Goal: Transaction & Acquisition: Purchase product/service

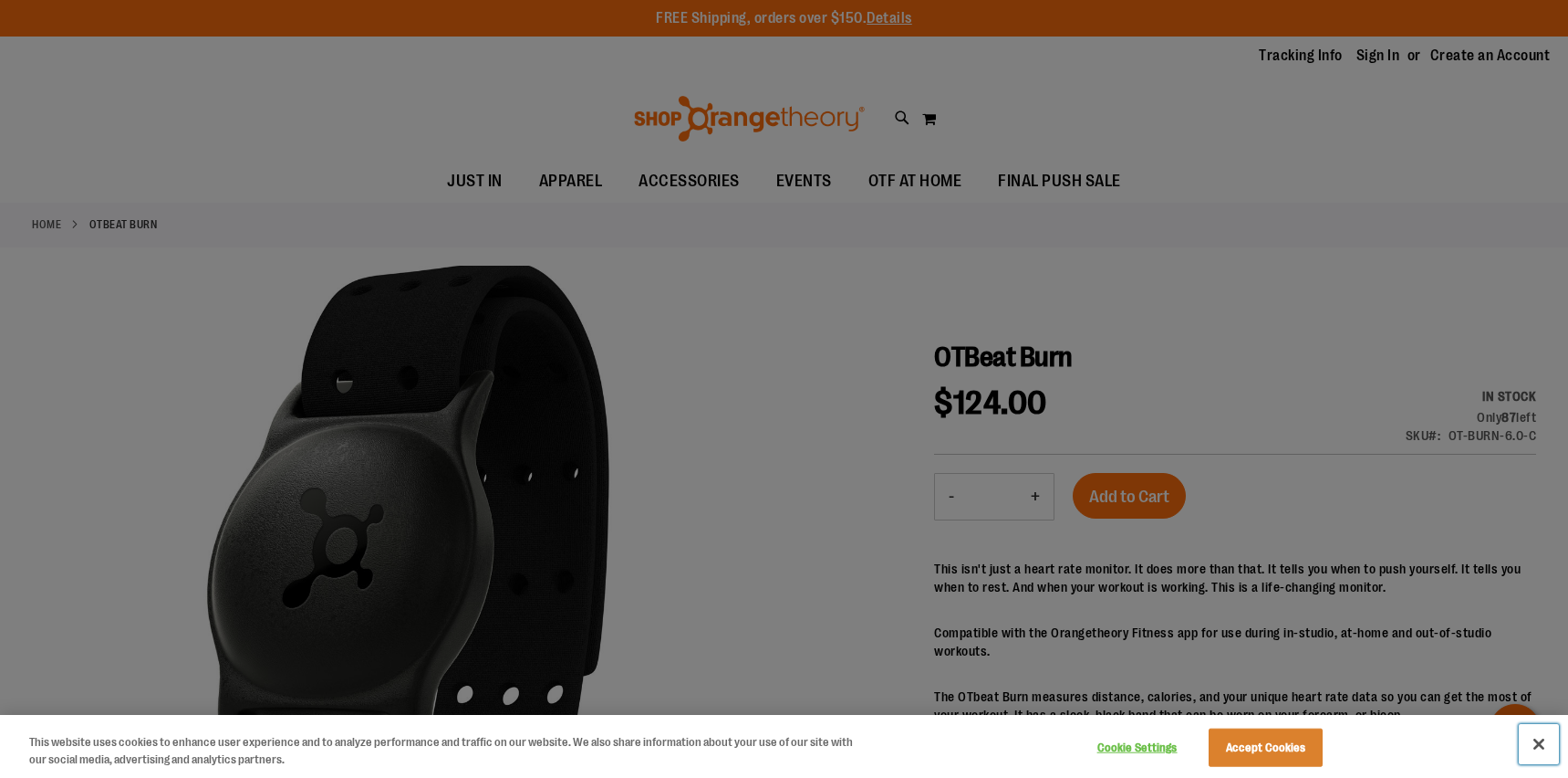
click at [1537, 741] on button "Close" at bounding box center [1539, 744] width 40 height 40
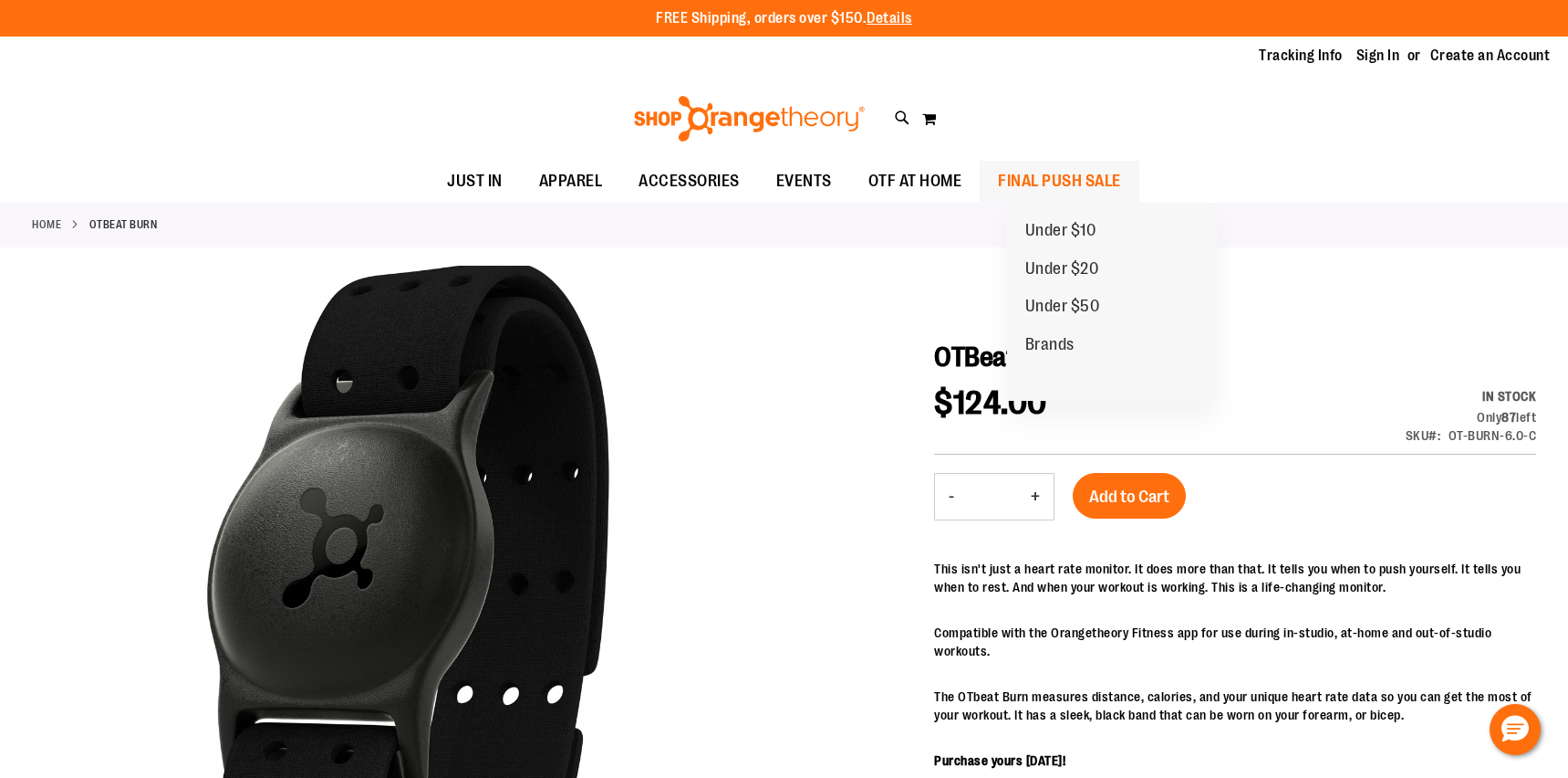
click at [1090, 173] on span "FINAL PUSH SALE" at bounding box center [1059, 180] width 123 height 41
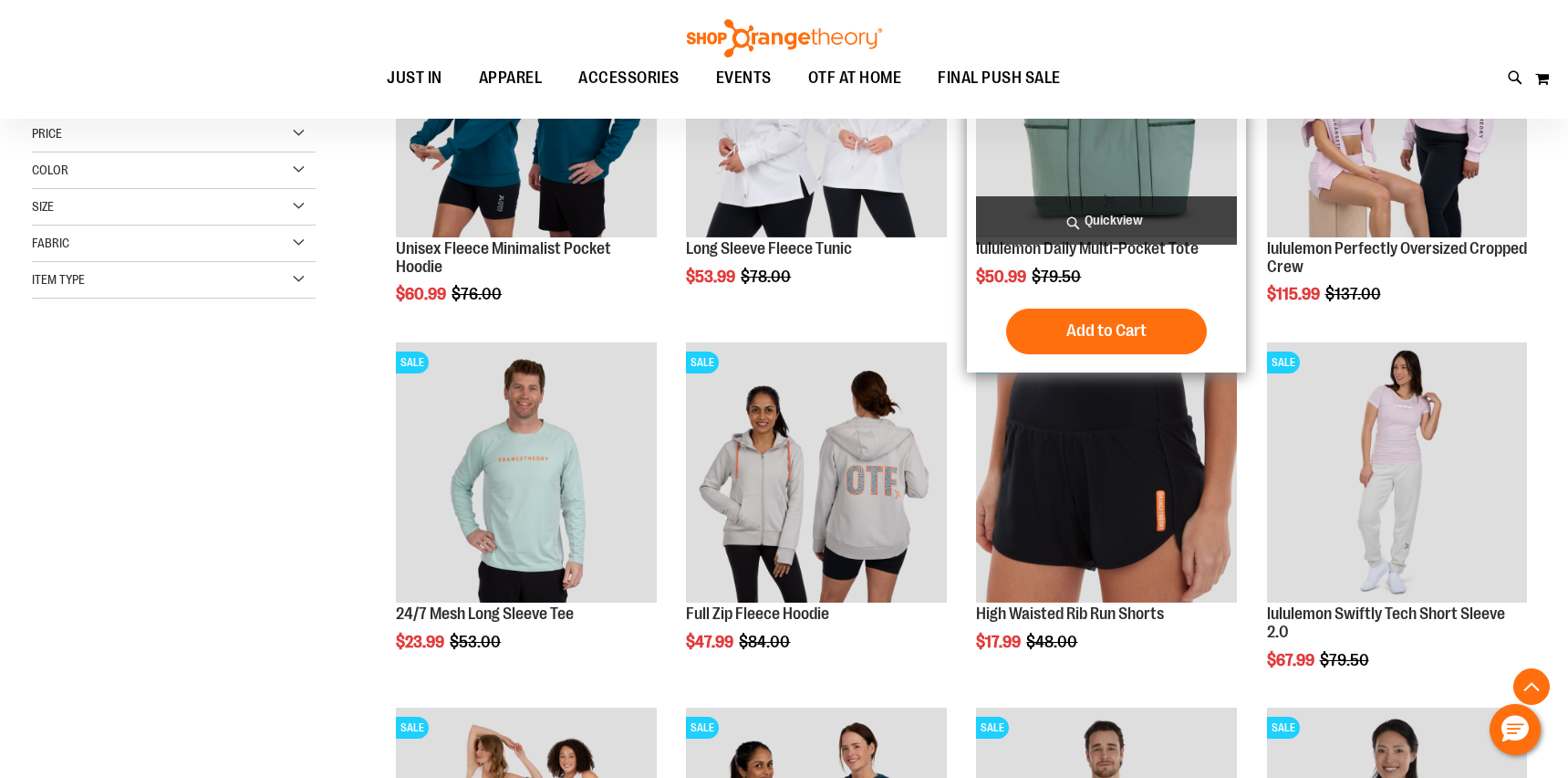
scroll to position [394, 0]
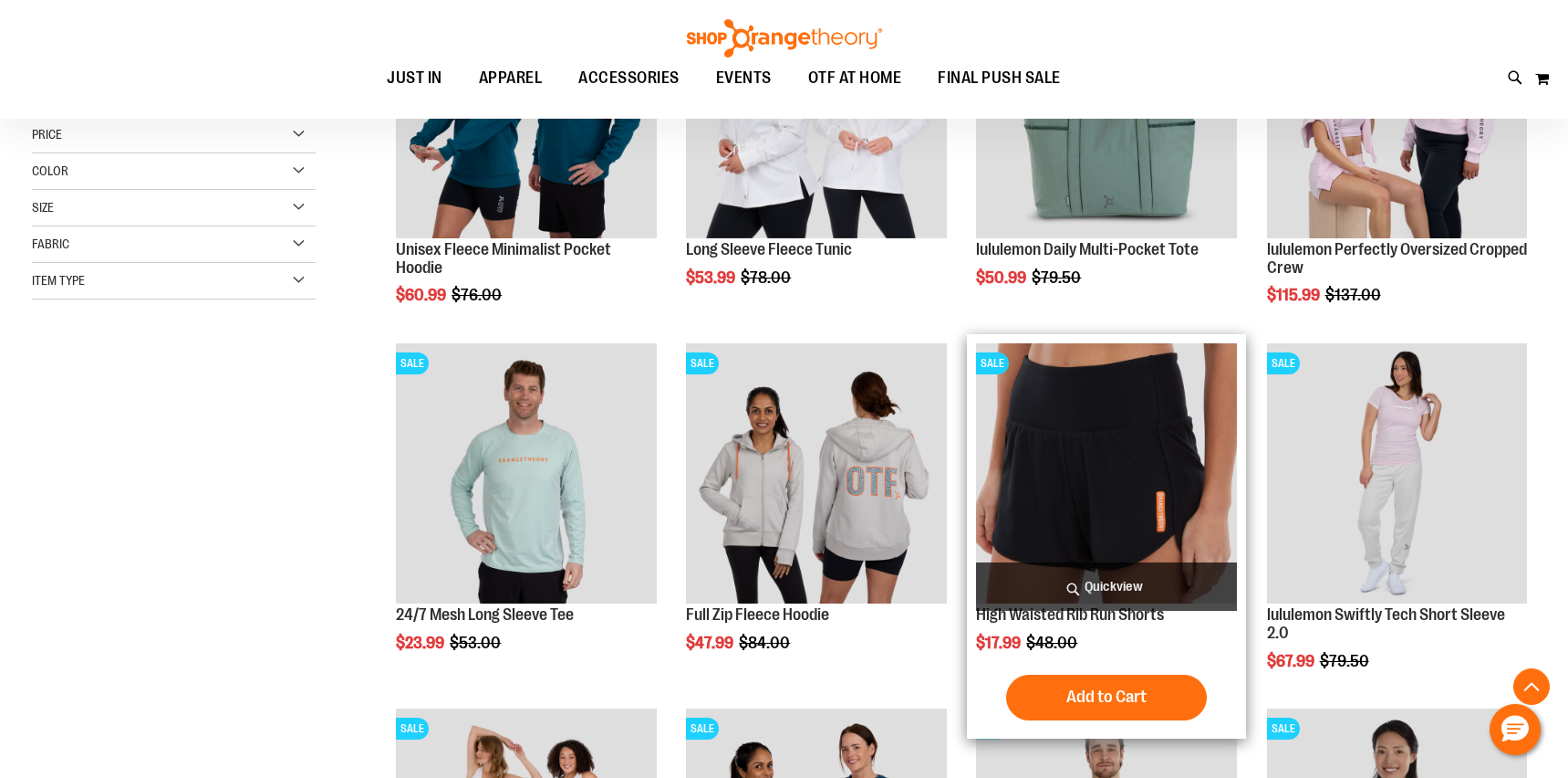
click at [1194, 454] on img "product" at bounding box center [1105, 473] width 260 height 260
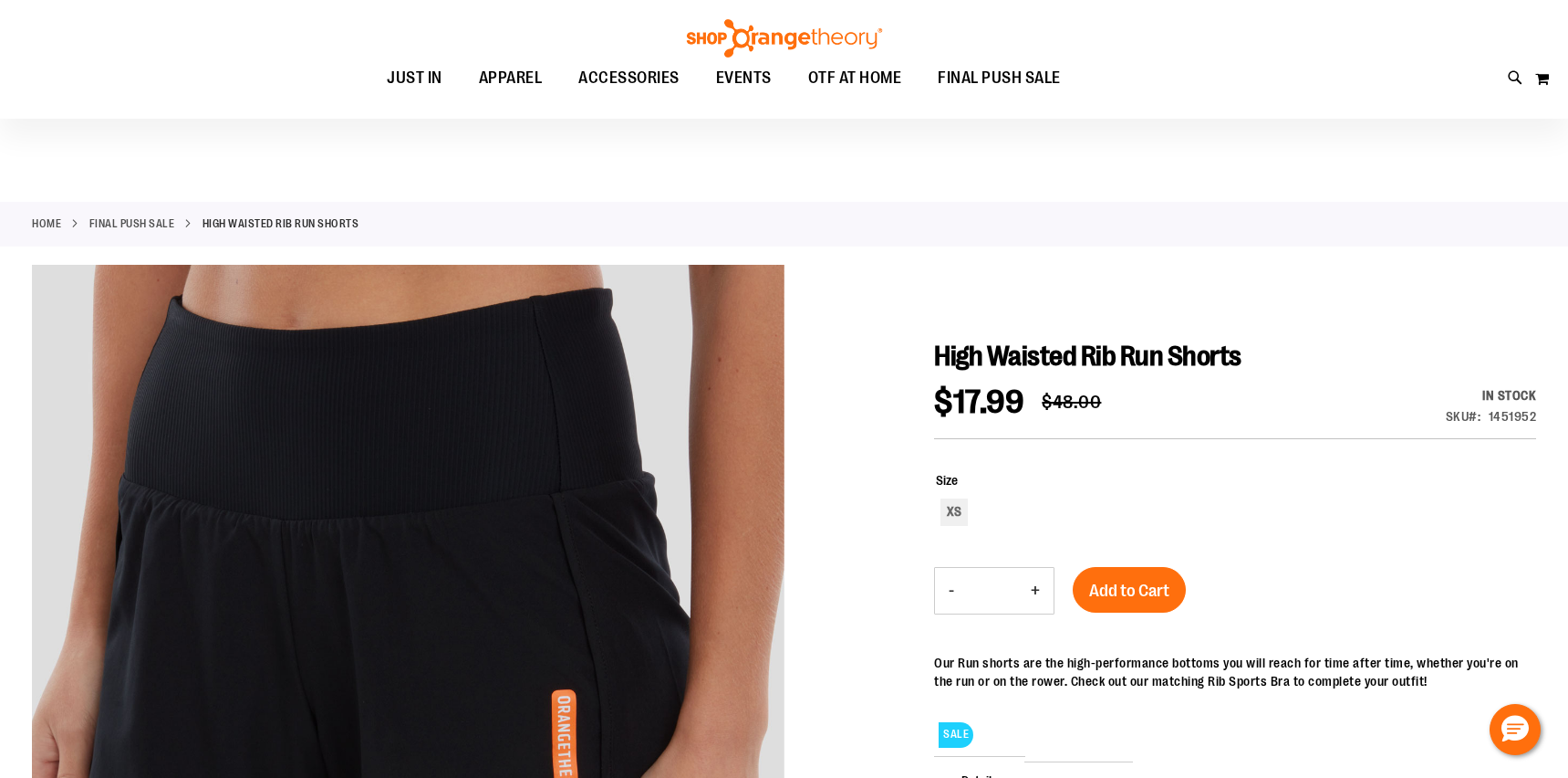
scroll to position [6, 0]
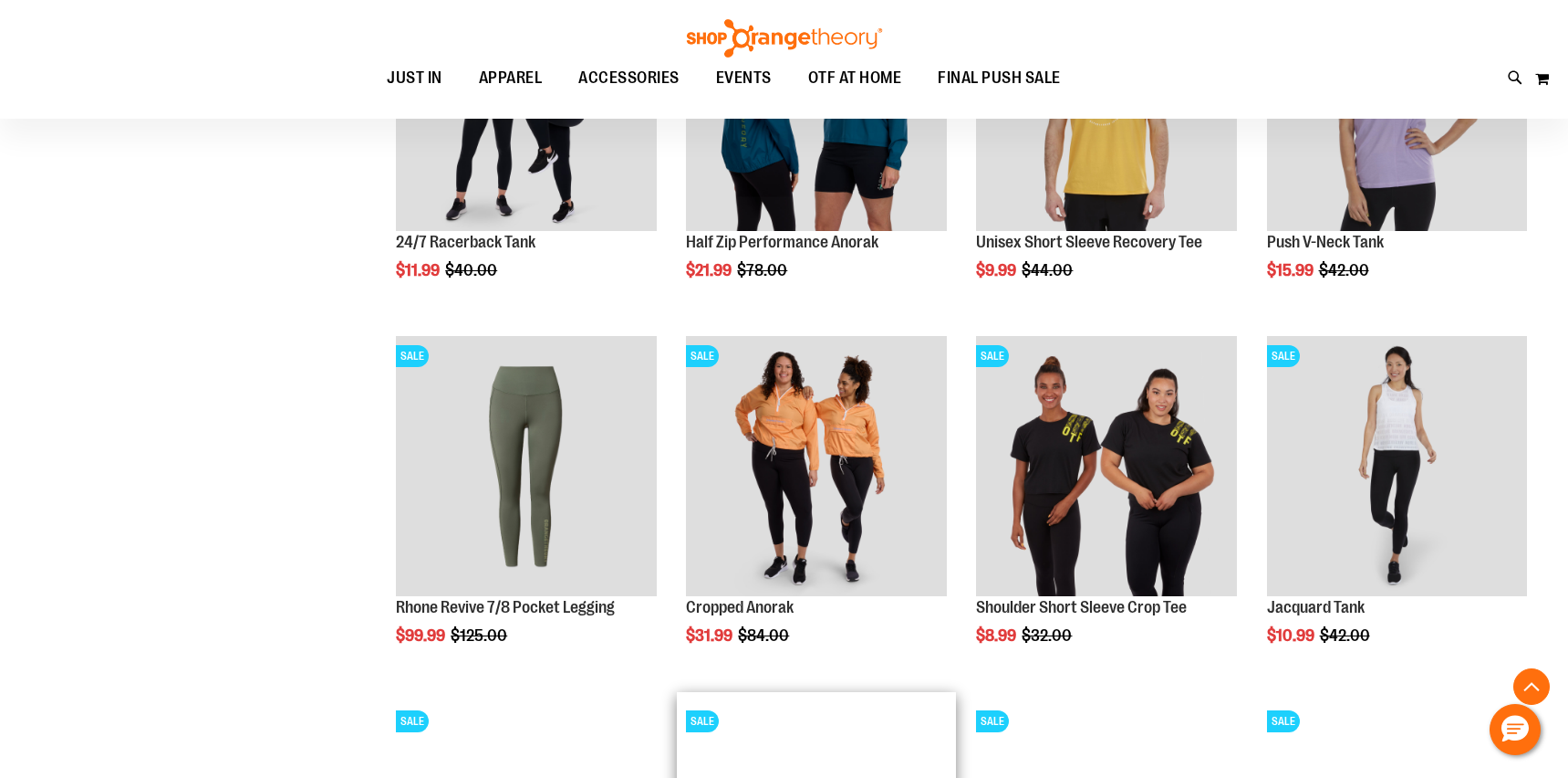
scroll to position [1552, 0]
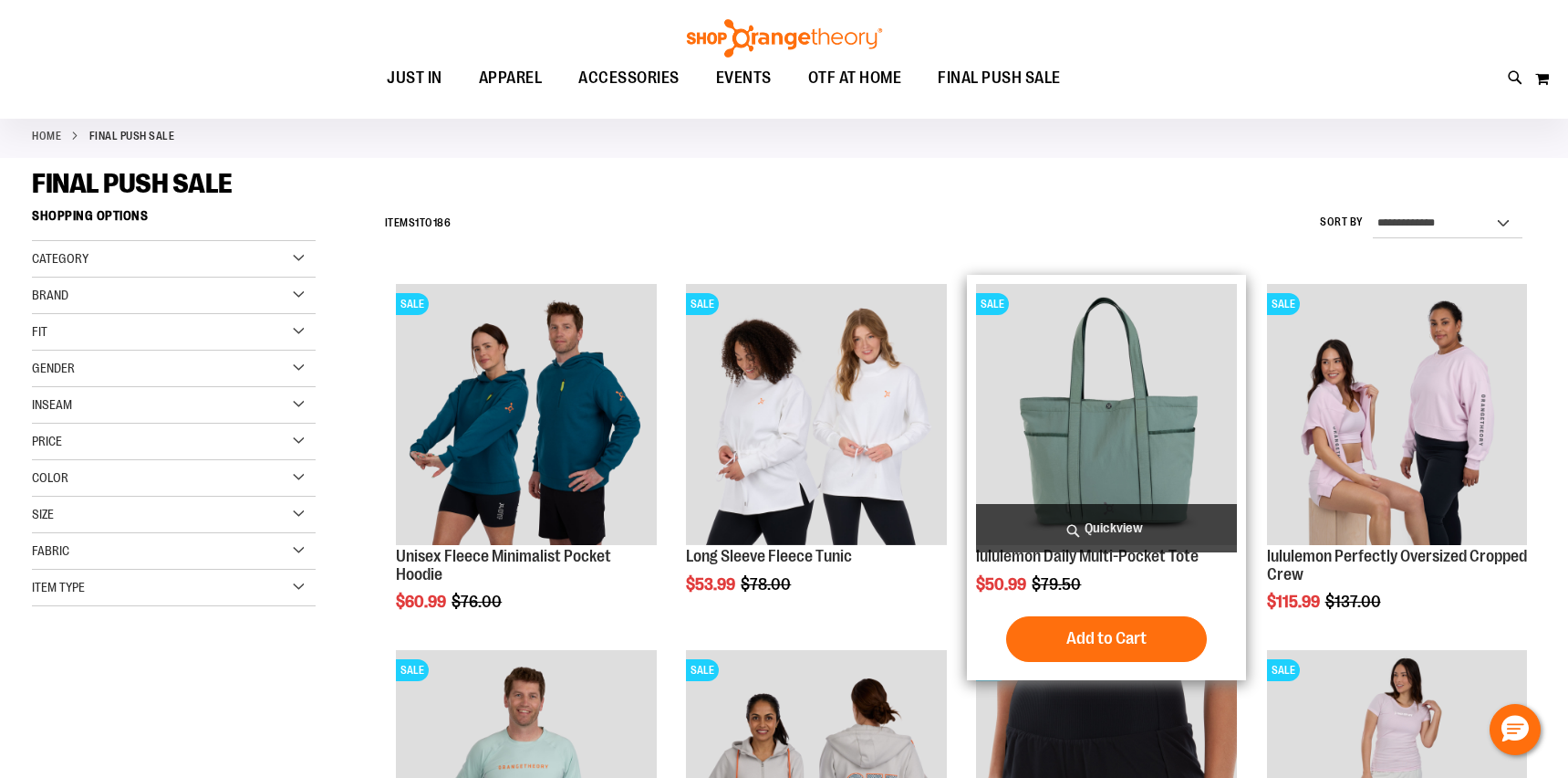
scroll to position [104, 0]
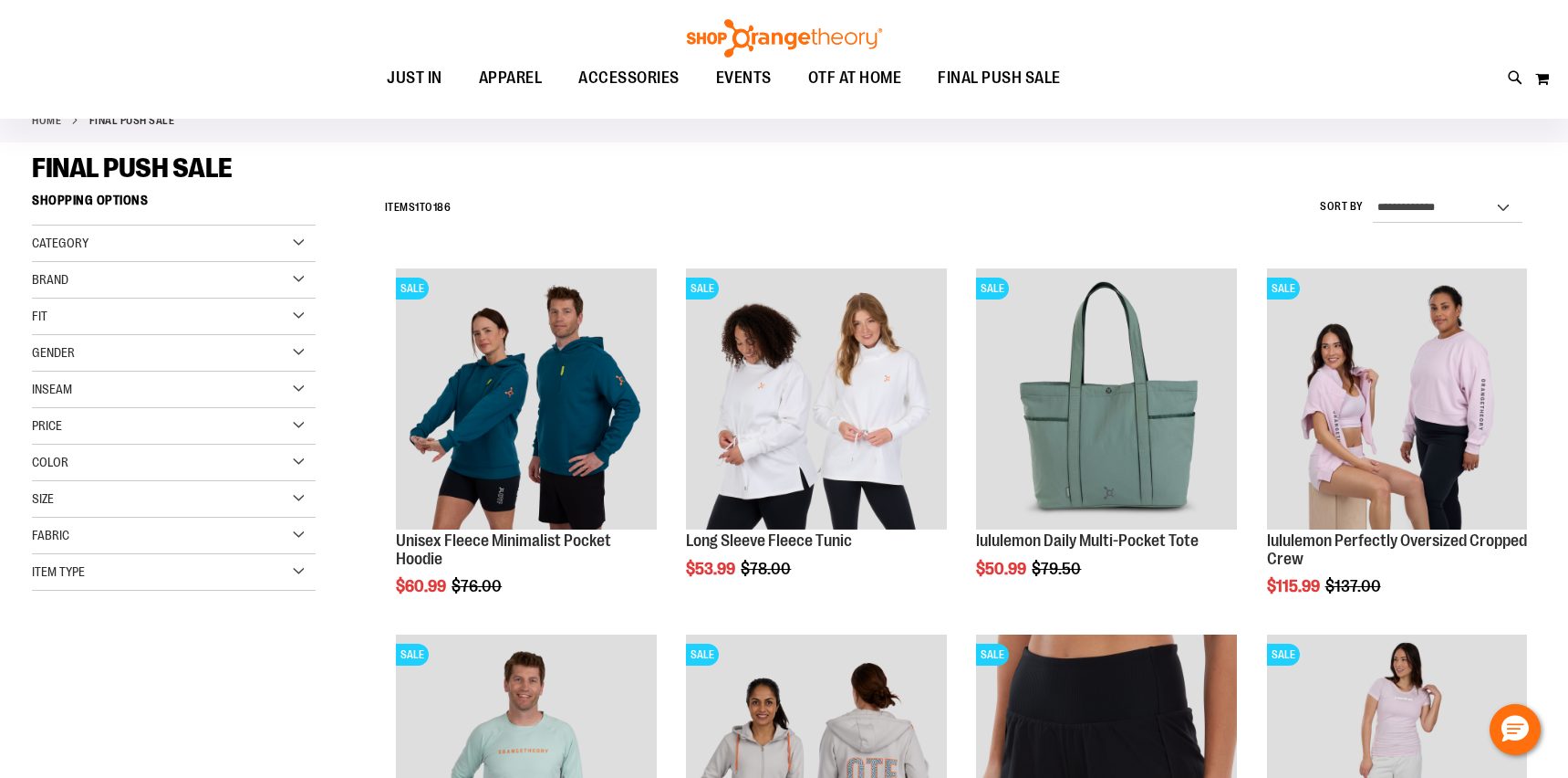
click at [296, 500] on div "Size" at bounding box center [173, 499] width 284 height 37
click at [183, 551] on div "XL" at bounding box center [179, 544] width 27 height 27
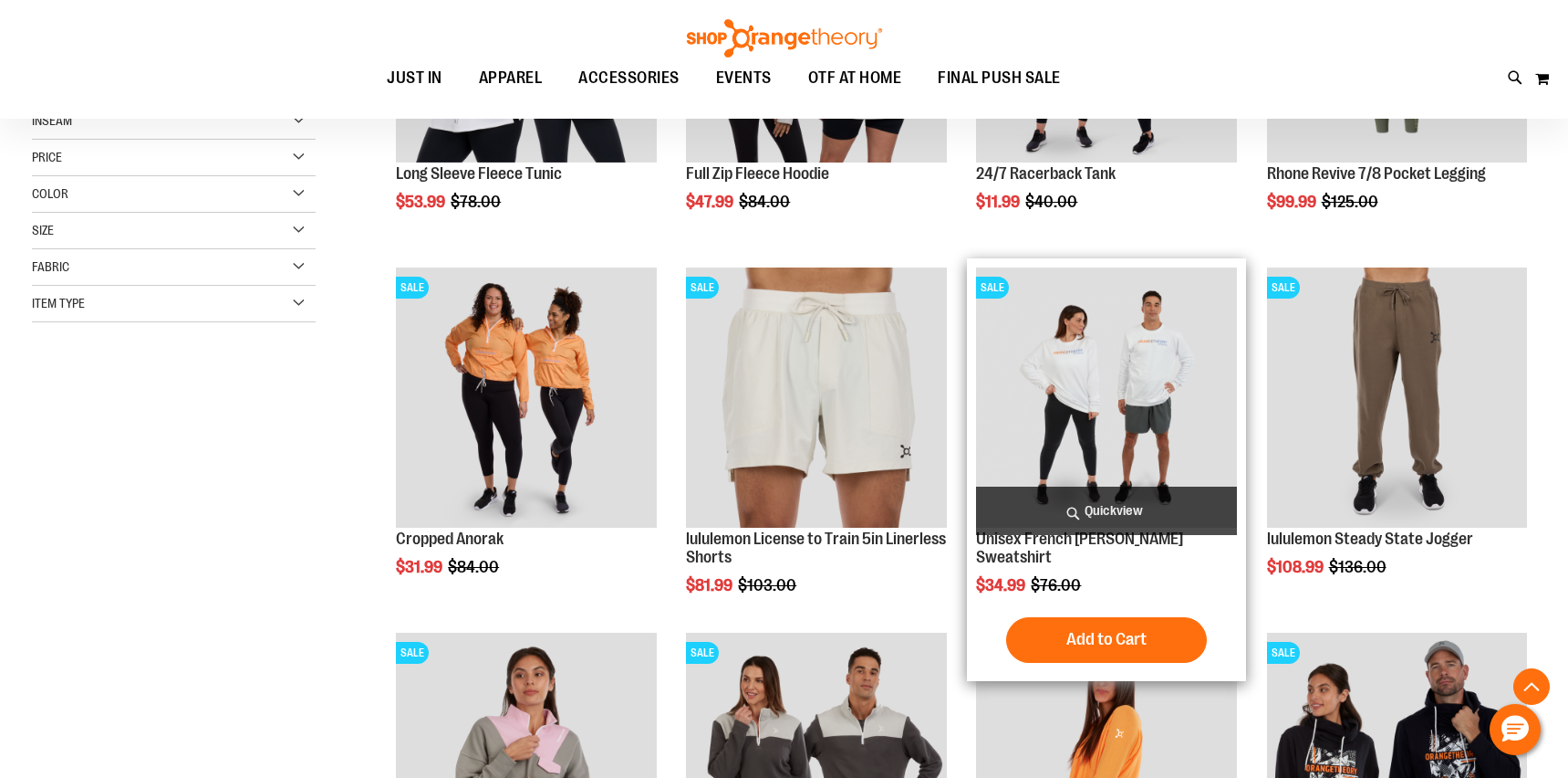
scroll to position [541, 0]
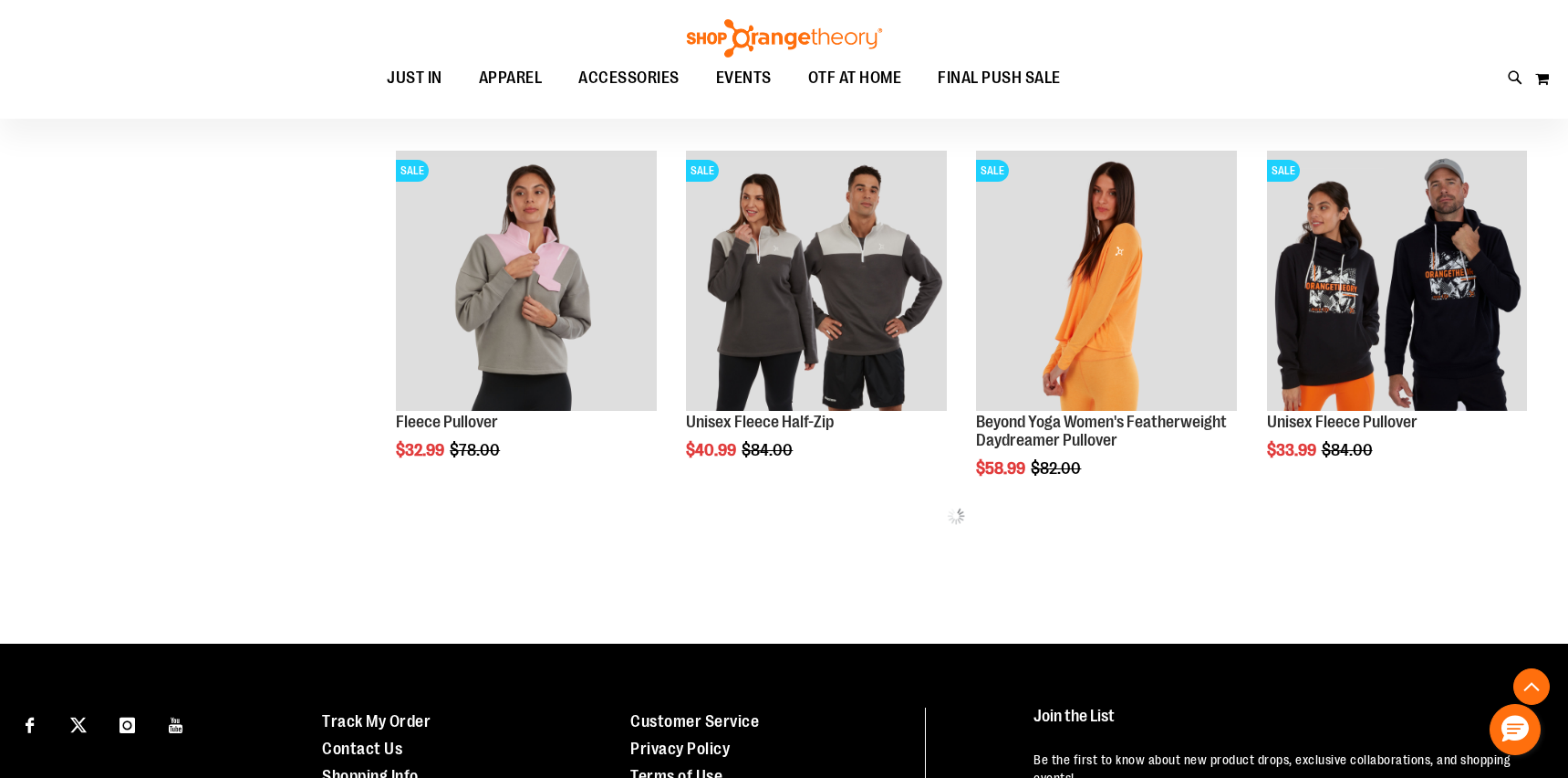
scroll to position [1177, 0]
